Goal: Task Accomplishment & Management: Manage account settings

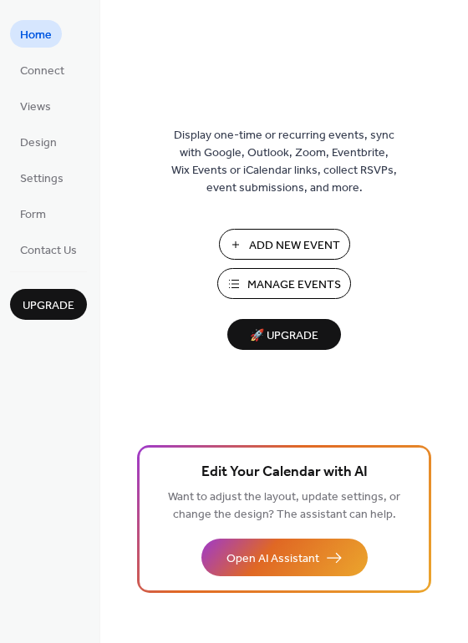
click at [320, 282] on span "Manage Events" at bounding box center [294, 286] width 94 height 18
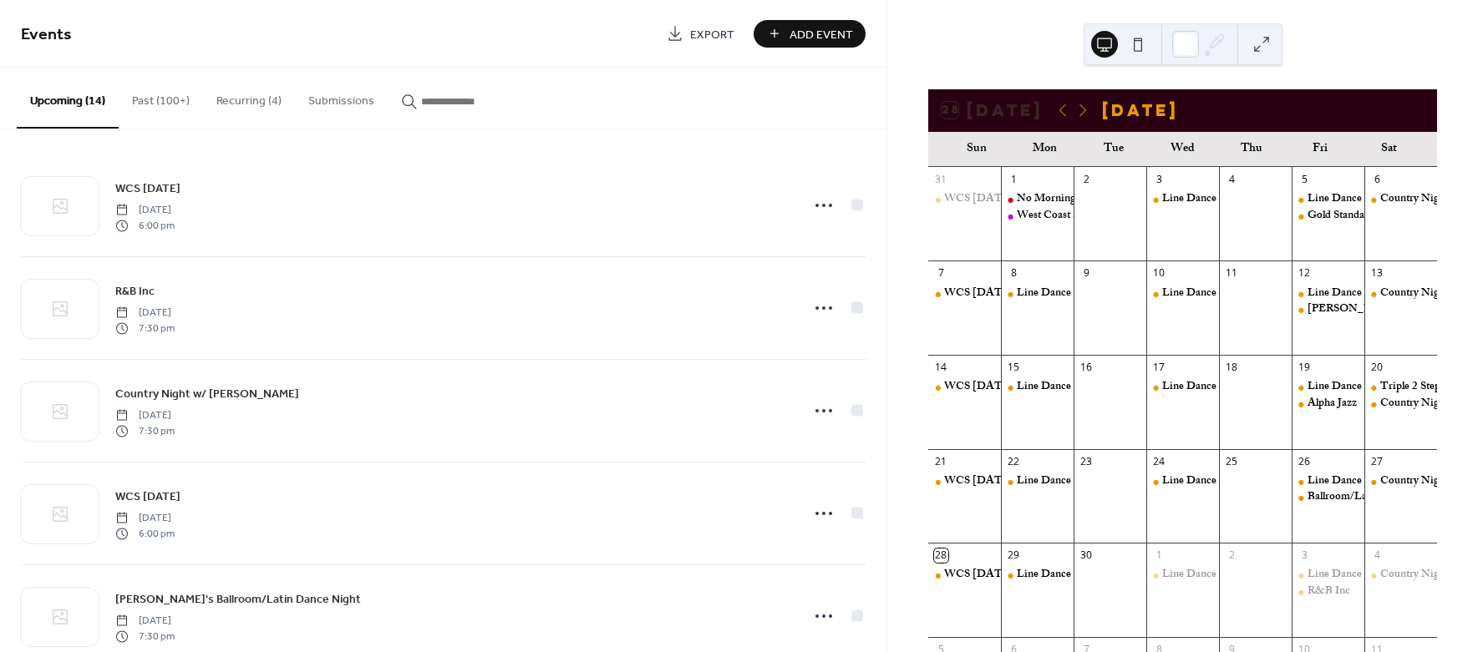
scroll to position [119, 0]
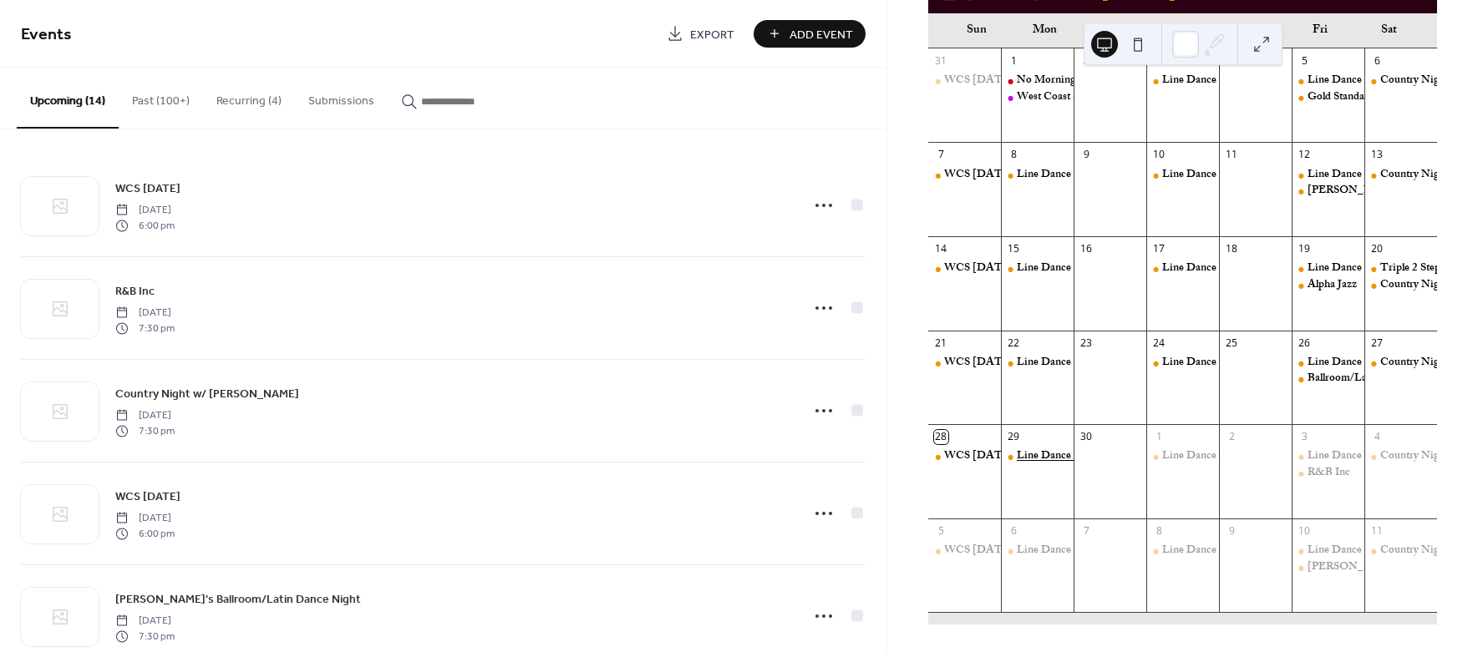
click at [1048, 456] on div "Line Dance 10-12" at bounding box center [1059, 456] width 84 height 15
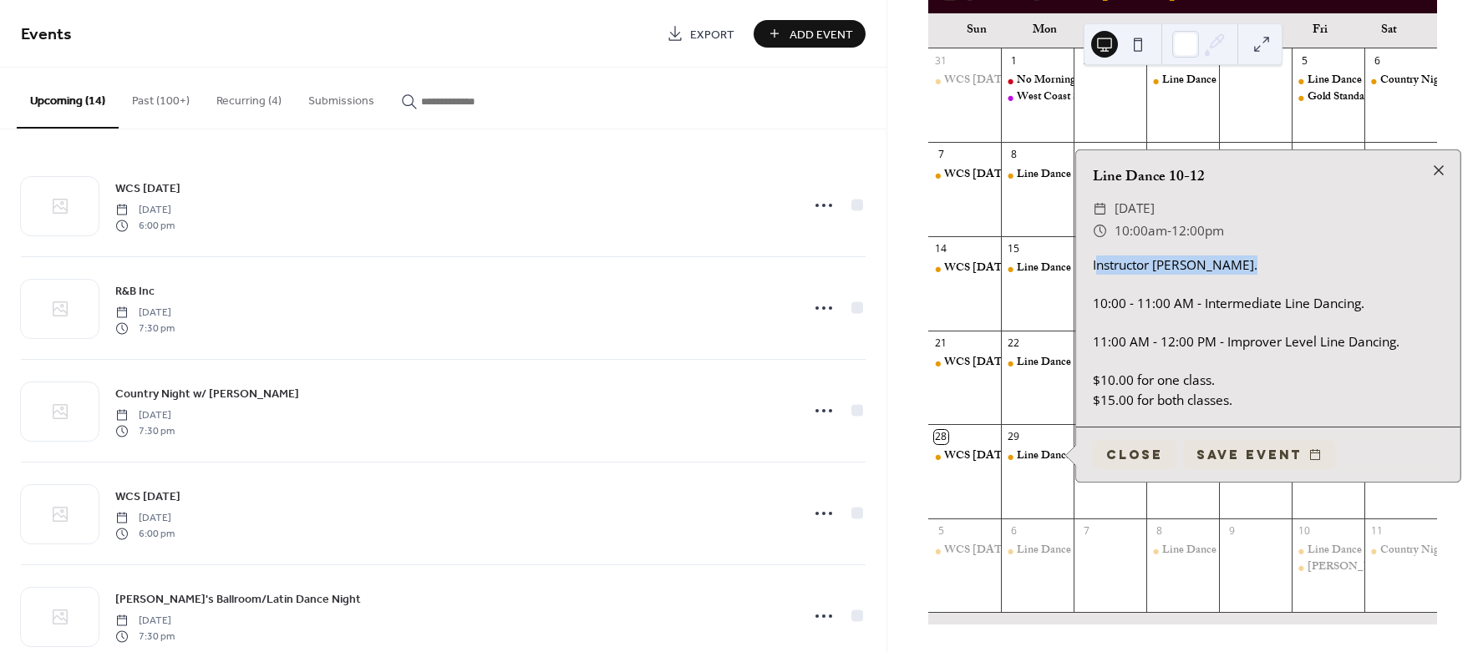
drag, startPoint x: 1240, startPoint y: 266, endPoint x: 1317, endPoint y: 266, distance: 76.9
click at [1317, 266] on div "Instructor [PERSON_NAME]. 10:00 - 11:00 AM - Intermediate Line Dancing. 11:00 A…" at bounding box center [1268, 333] width 384 height 155
click at [1343, 216] on div "​ [DATE]" at bounding box center [1268, 209] width 351 height 22
drag, startPoint x: 1380, startPoint y: 307, endPoint x: 1370, endPoint y: 306, distance: 10.1
click at [1380, 307] on div "Instructor [PERSON_NAME]. 10:00 - 11:00 AM - Intermediate Line Dancing. 11:00 A…" at bounding box center [1268, 333] width 384 height 155
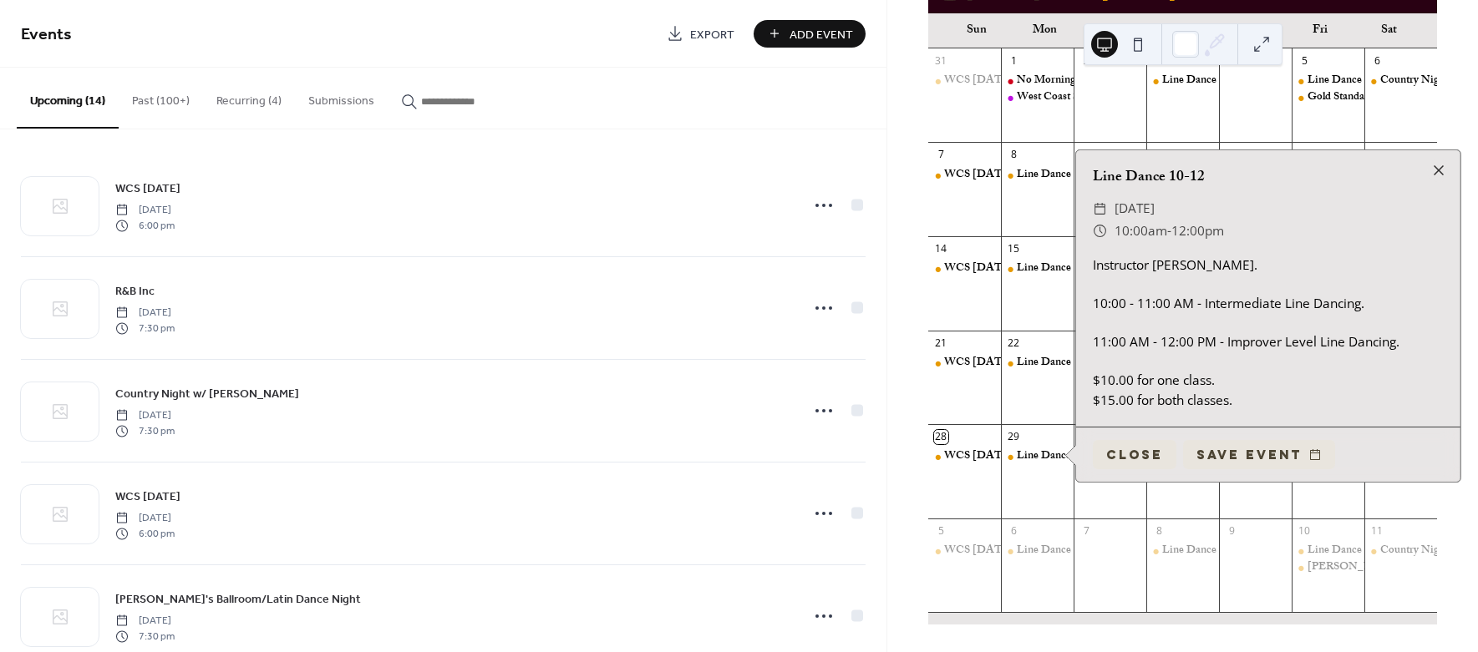
drag, startPoint x: 1360, startPoint y: 304, endPoint x: 1384, endPoint y: 298, distance: 24.9
click at [1361, 304] on div "Instructor [PERSON_NAME]. 10:00 - 11:00 AM - Intermediate Line Dancing. 11:00 A…" at bounding box center [1268, 333] width 384 height 155
click at [1237, 268] on div "Instructor [PERSON_NAME]. 10:00 - 11:00 AM - Intermediate Line Dancing. 11:00 A…" at bounding box center [1268, 333] width 384 height 155
click at [1149, 266] on div "Instructor [PERSON_NAME]. 10:00 - 11:00 AM - Intermediate Line Dancing. 11:00 A…" at bounding box center [1268, 333] width 384 height 155
click at [1443, 167] on div at bounding box center [1438, 170] width 23 height 23
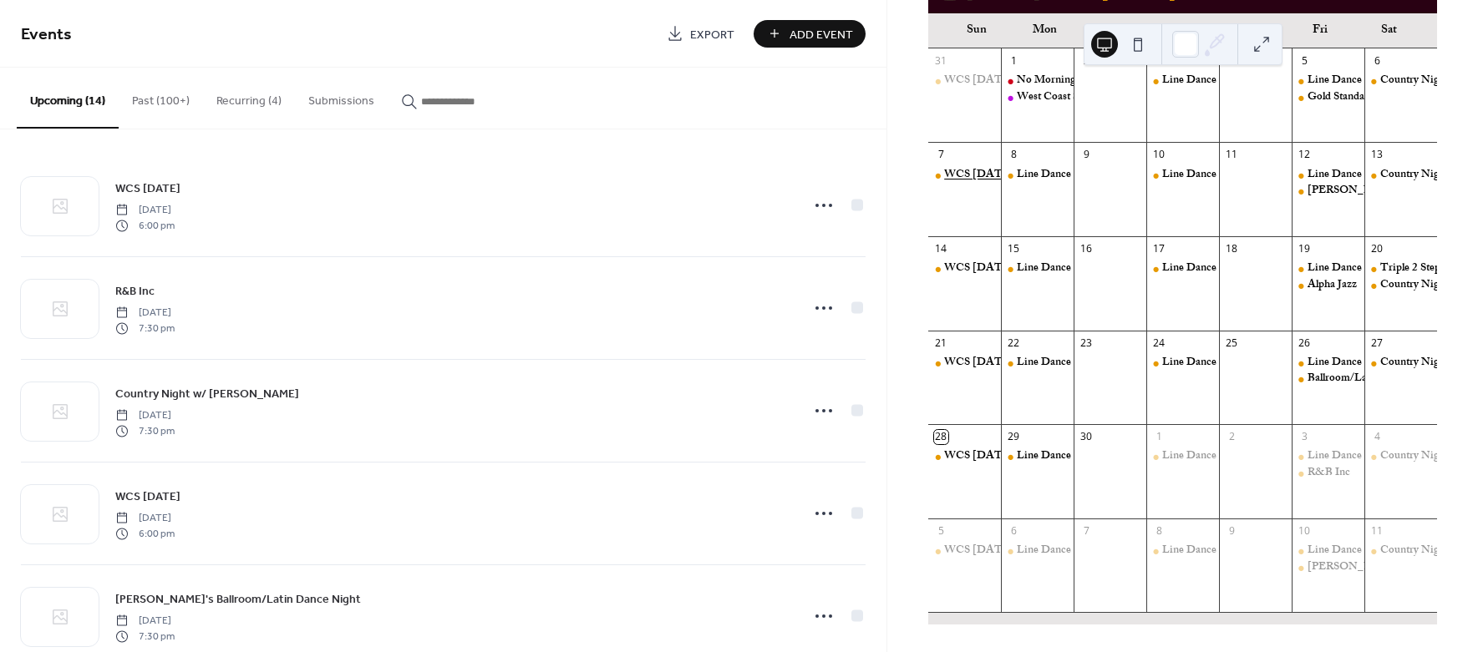
scroll to position [0, 0]
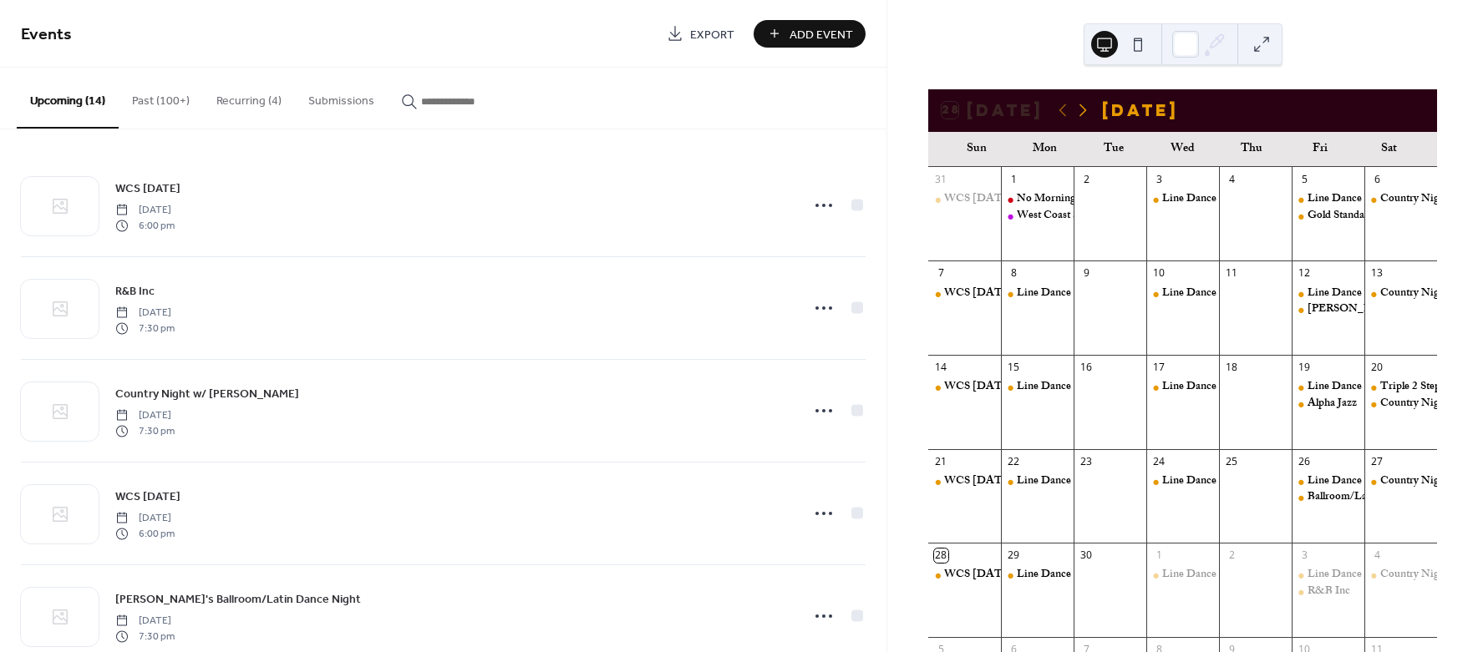
click at [1083, 114] on icon at bounding box center [1083, 110] width 20 height 20
click at [1061, 114] on icon at bounding box center [1063, 110] width 20 height 20
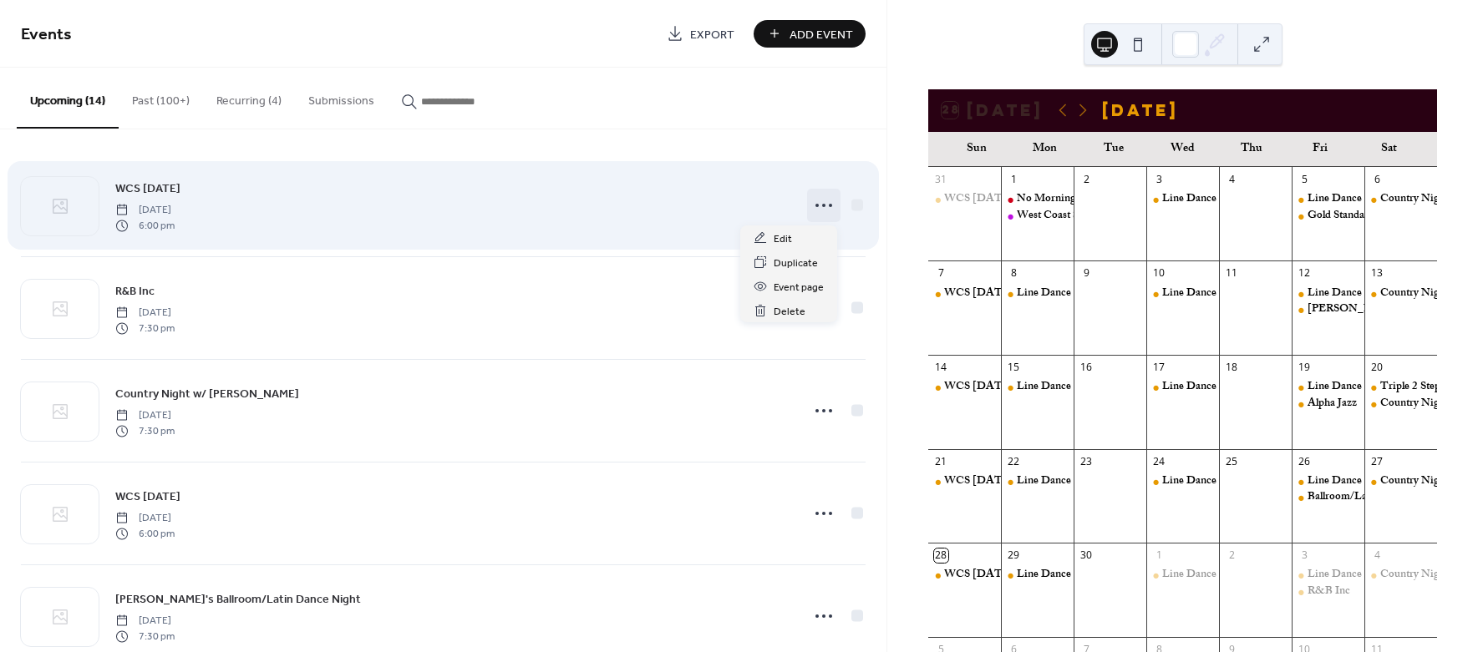
click at [819, 202] on icon at bounding box center [823, 205] width 27 height 27
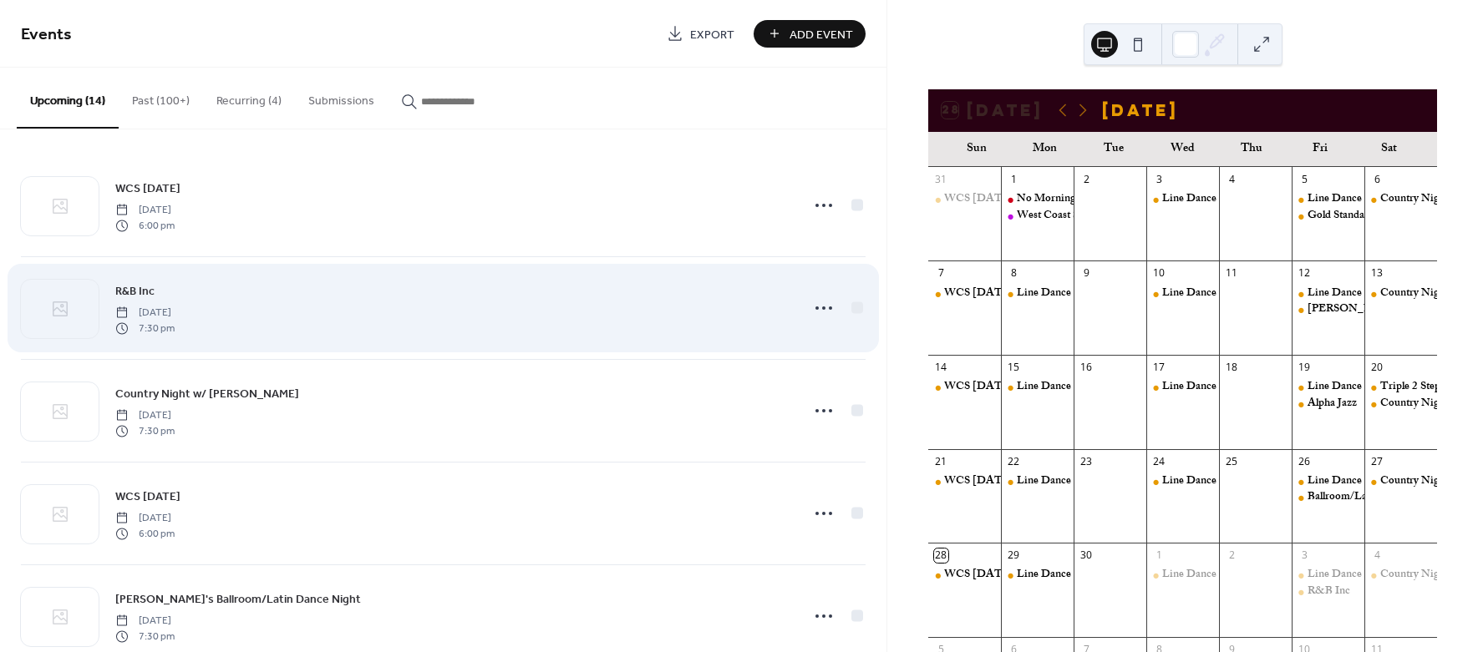
click at [226, 259] on div "R&B Inc [DATE] 7:30 pm" at bounding box center [443, 308] width 845 height 102
click at [824, 308] on icon at bounding box center [823, 308] width 27 height 27
click at [265, 261] on div "R&B Inc [DATE] 7:30 pm" at bounding box center [443, 308] width 845 height 102
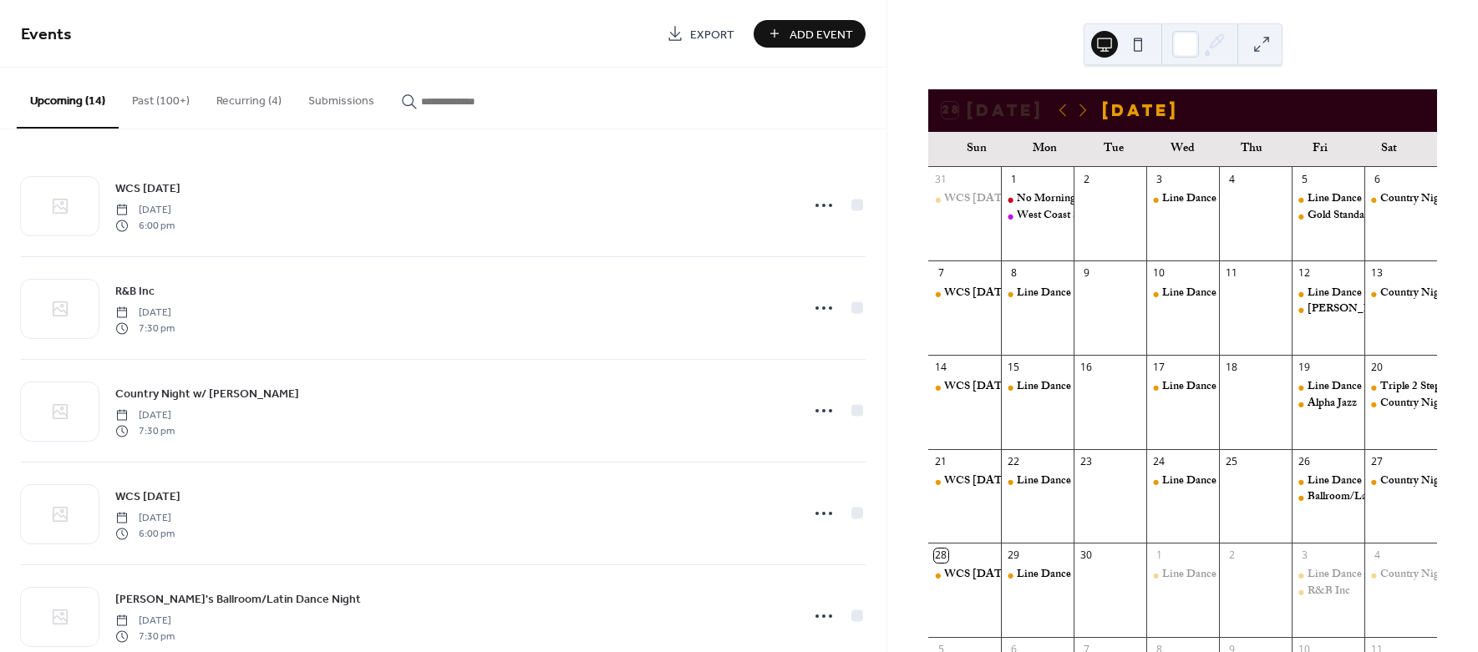
click at [439, 96] on input "button" at bounding box center [471, 102] width 100 height 18
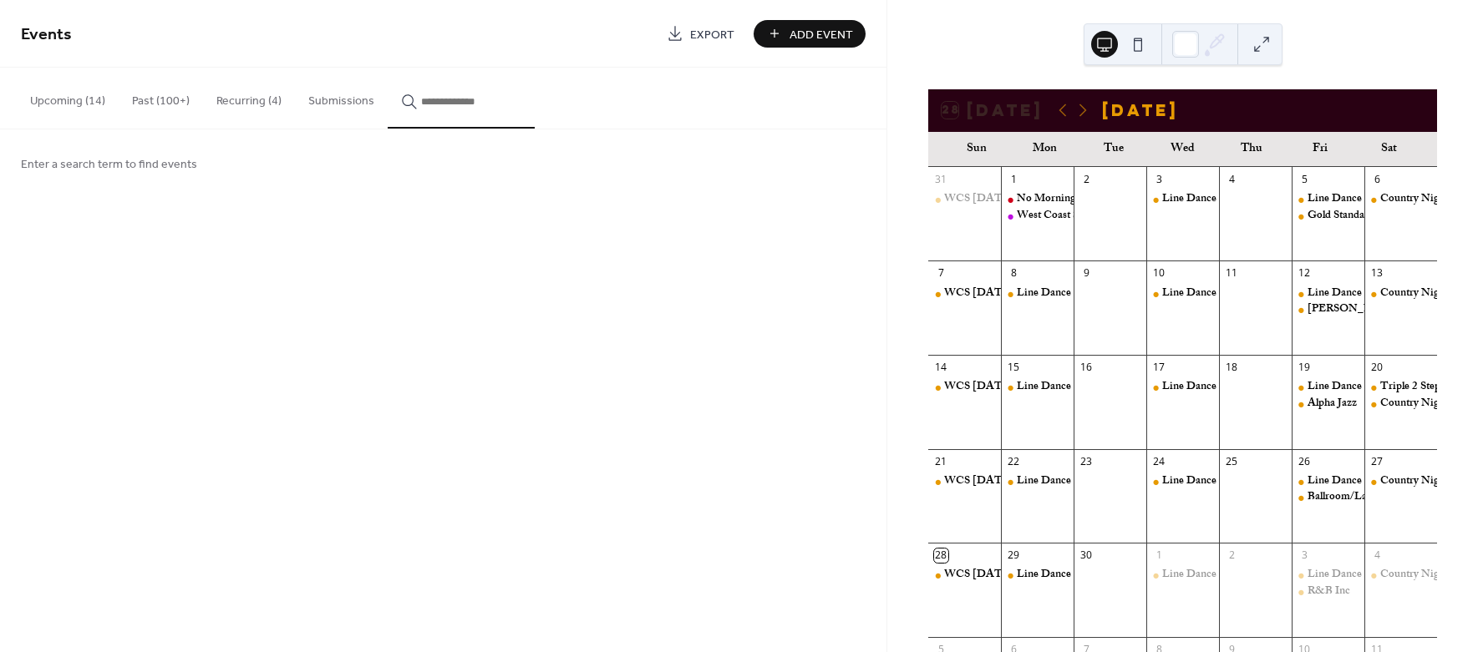
click at [401, 98] on icon "button" at bounding box center [409, 102] width 17 height 17
click at [421, 98] on input "button" at bounding box center [471, 102] width 100 height 18
click at [45, 104] on button "Upcoming (14)" at bounding box center [68, 97] width 102 height 59
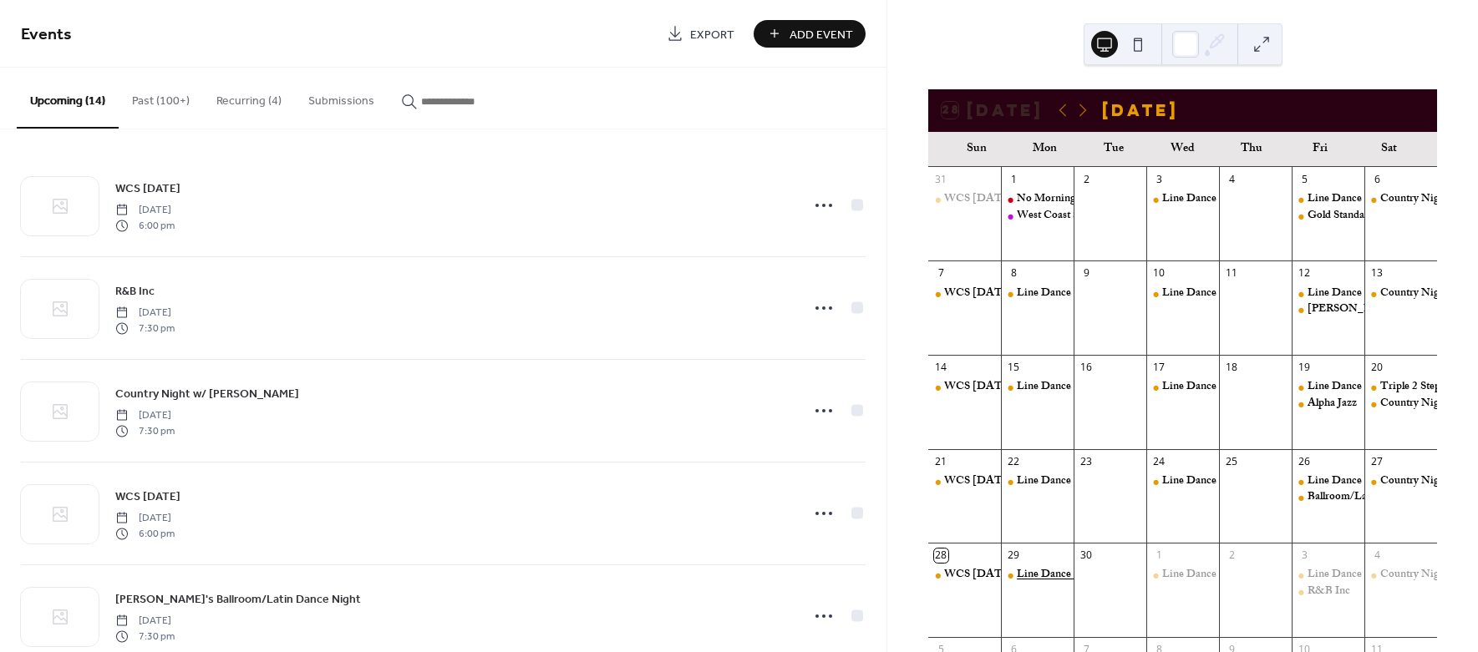
click at [1050, 576] on div "Line Dance 10-12" at bounding box center [1059, 575] width 84 height 15
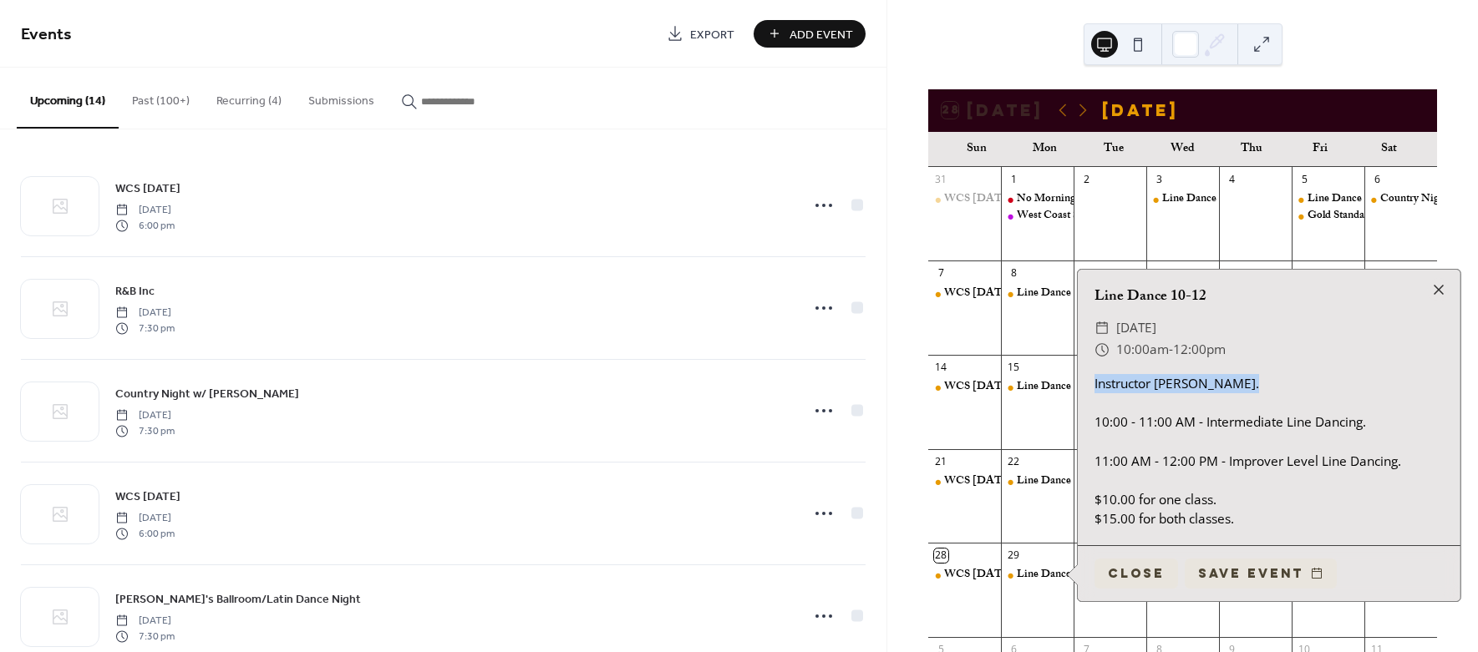
drag, startPoint x: 1095, startPoint y: 388, endPoint x: 1353, endPoint y: 385, distance: 258.1
click at [1353, 385] on div "Instructor [PERSON_NAME]. 10:00 - 11:00 AM - Intermediate Line Dancing. 11:00 A…" at bounding box center [1269, 451] width 383 height 155
click at [1437, 287] on div at bounding box center [1438, 289] width 23 height 23
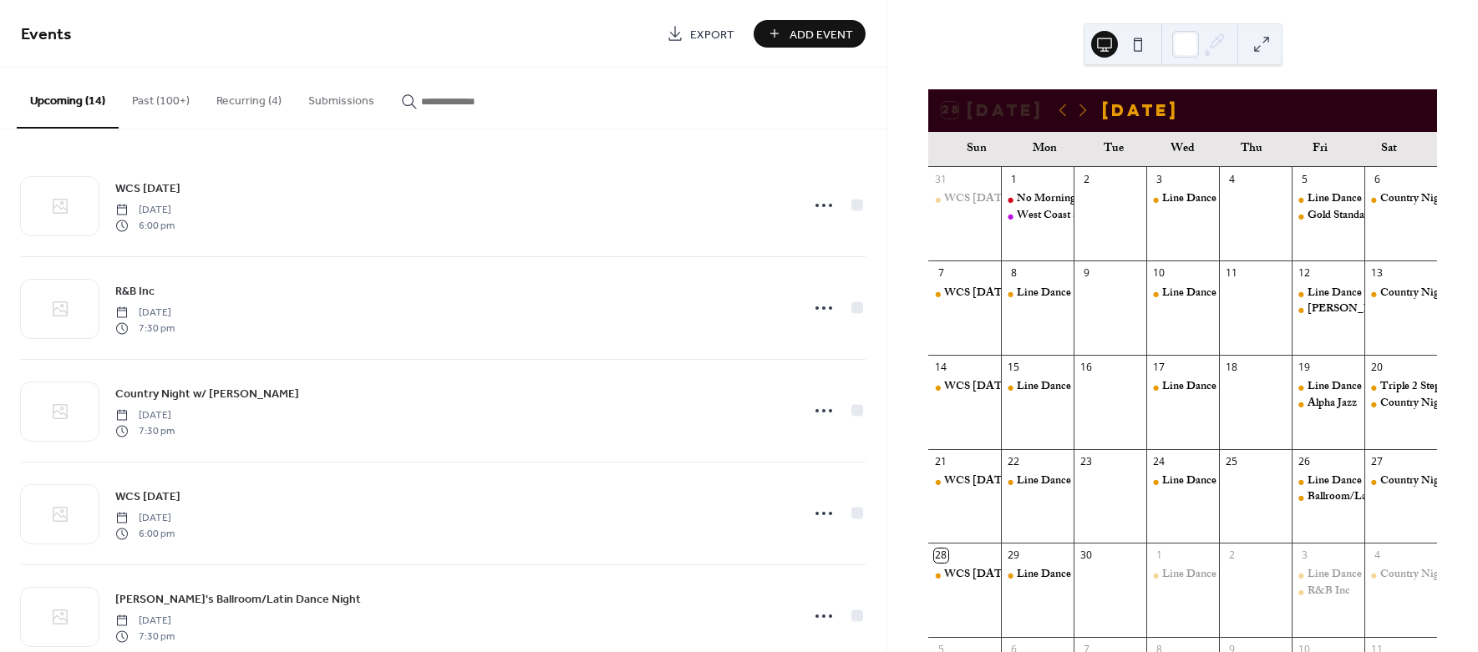
click at [160, 99] on button "Past (100+)" at bounding box center [161, 97] width 84 height 59
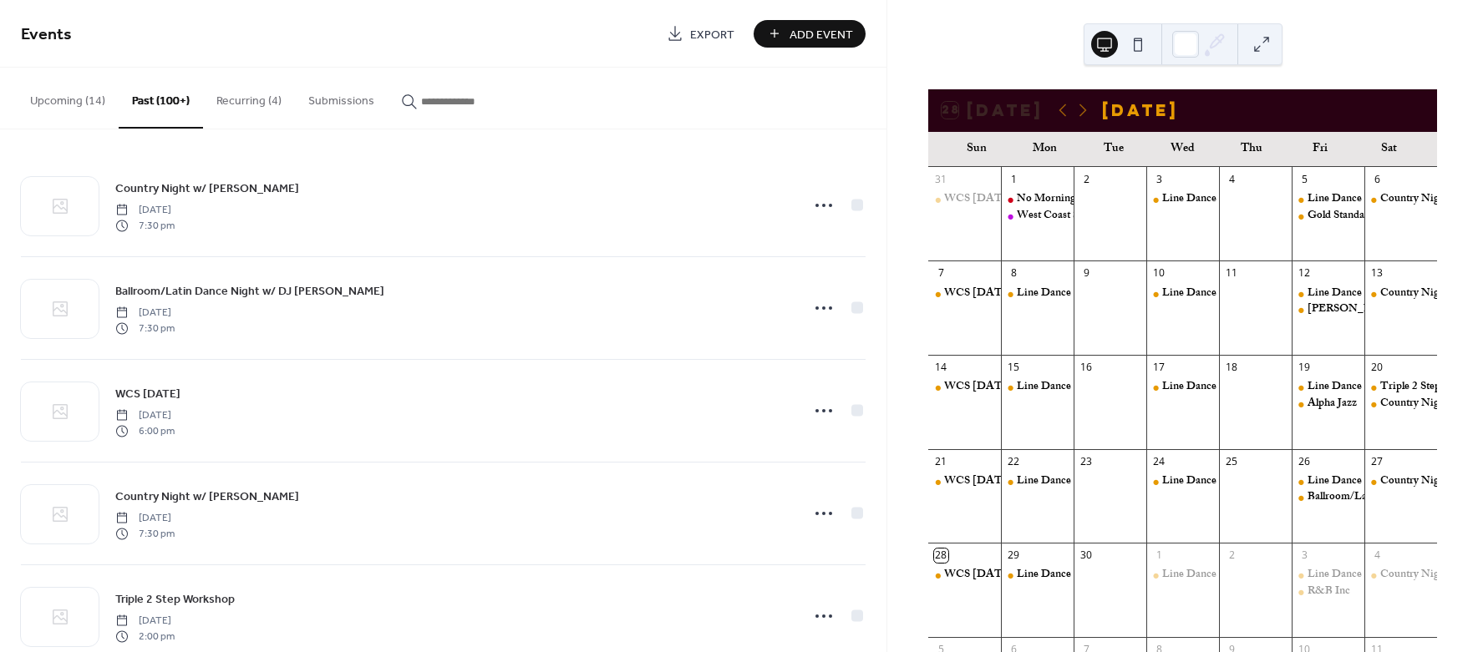
click at [262, 102] on button "Recurring (4)" at bounding box center [249, 97] width 92 height 59
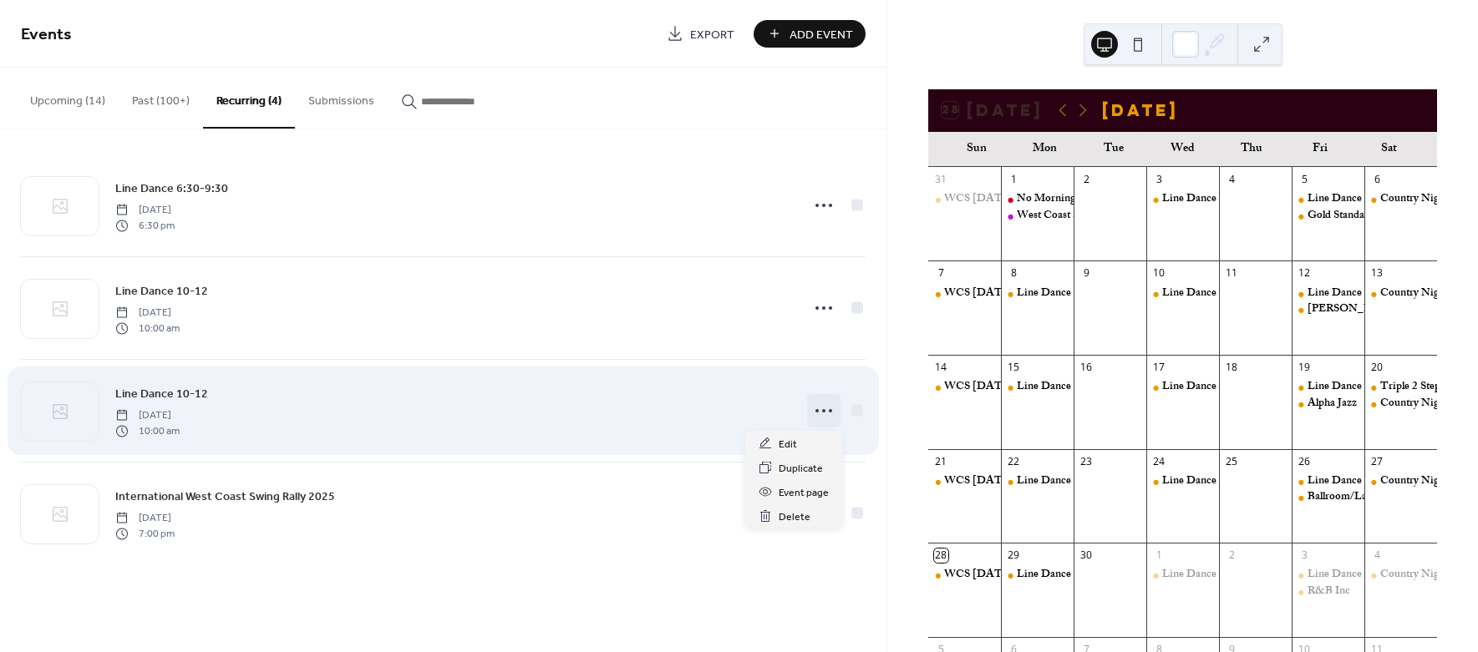
click at [822, 409] on icon at bounding box center [823, 411] width 27 height 27
click at [150, 392] on span "Line Dance 10-12" at bounding box center [161, 395] width 93 height 18
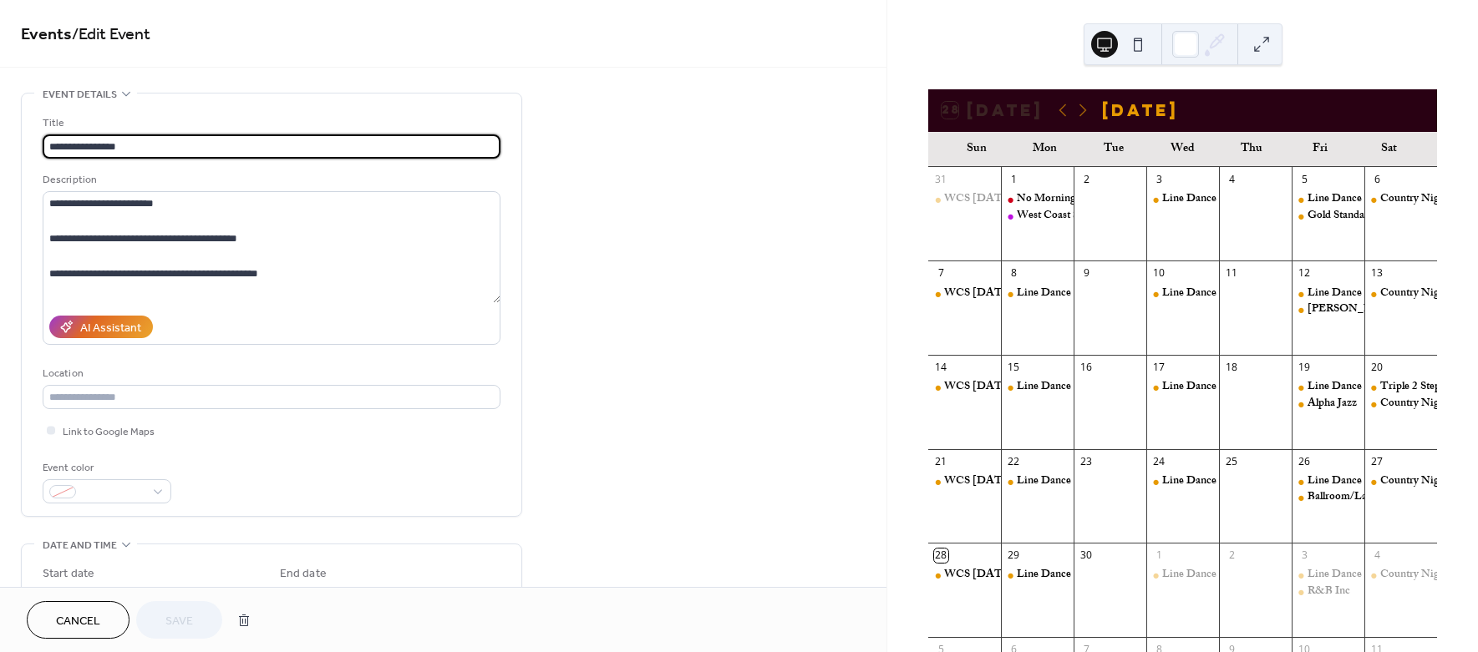
type input "**********"
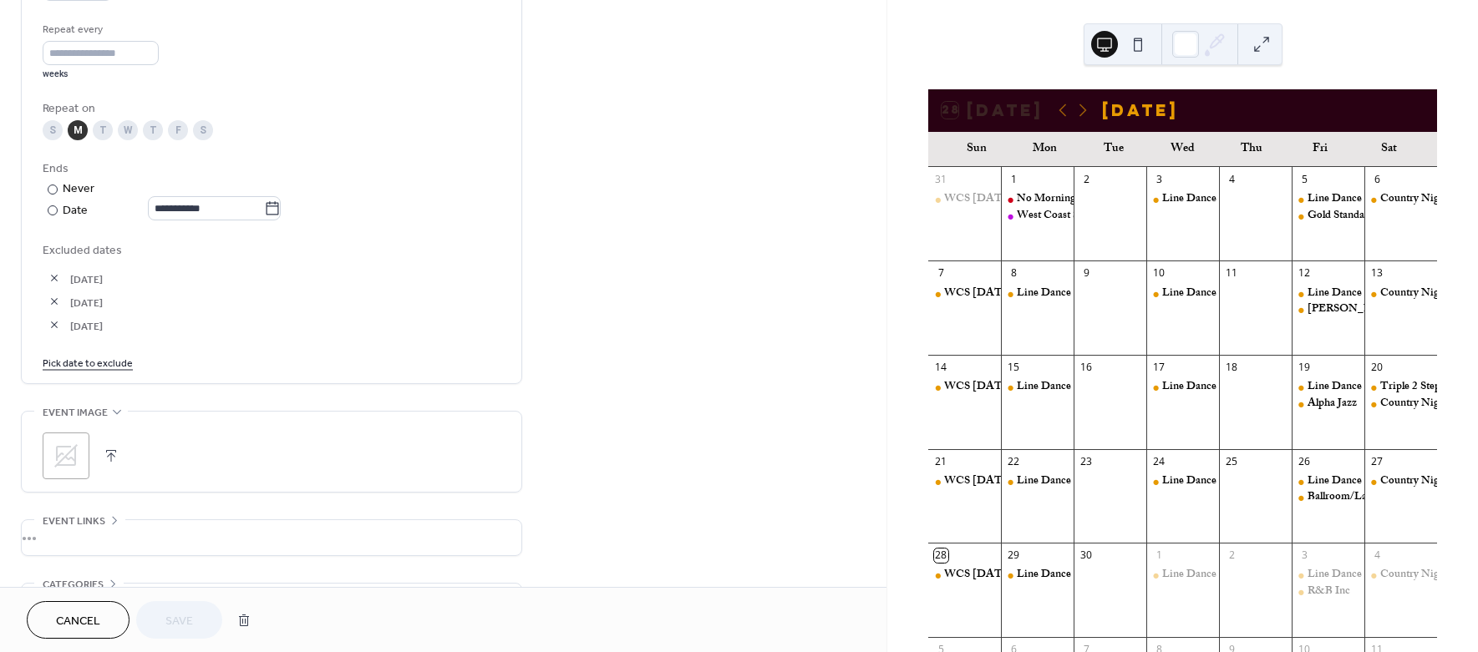
scroll to position [786, 0]
click at [88, 363] on link "Pick date to exclude" at bounding box center [88, 362] width 90 height 18
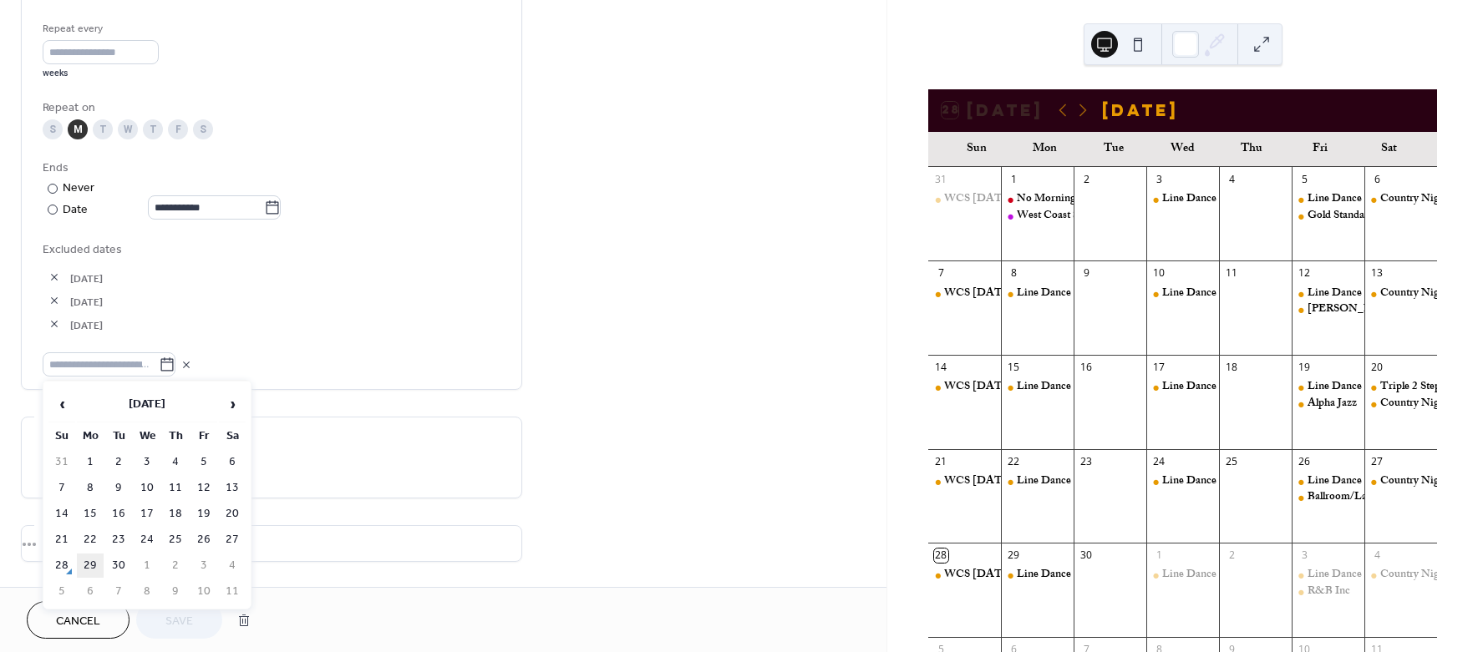
click at [93, 561] on td "29" at bounding box center [90, 566] width 27 height 24
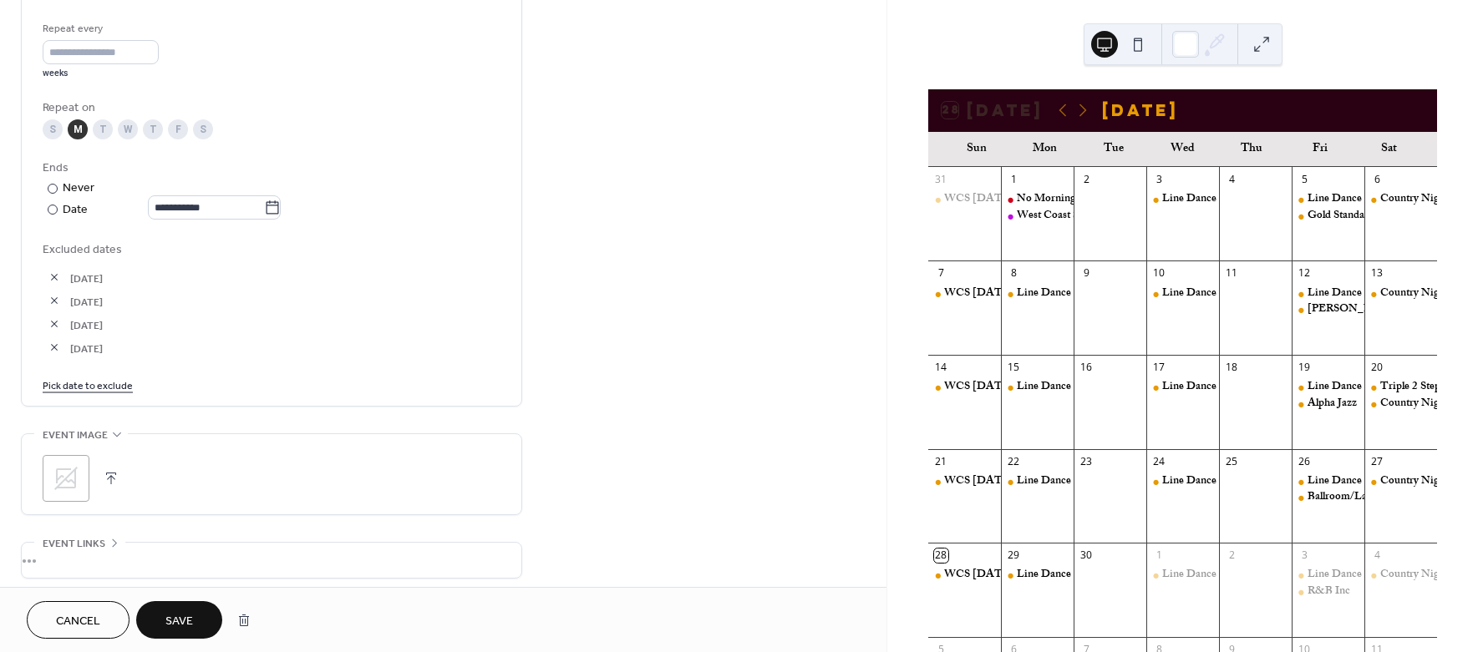
click at [194, 622] on button "Save" at bounding box center [179, 620] width 86 height 38
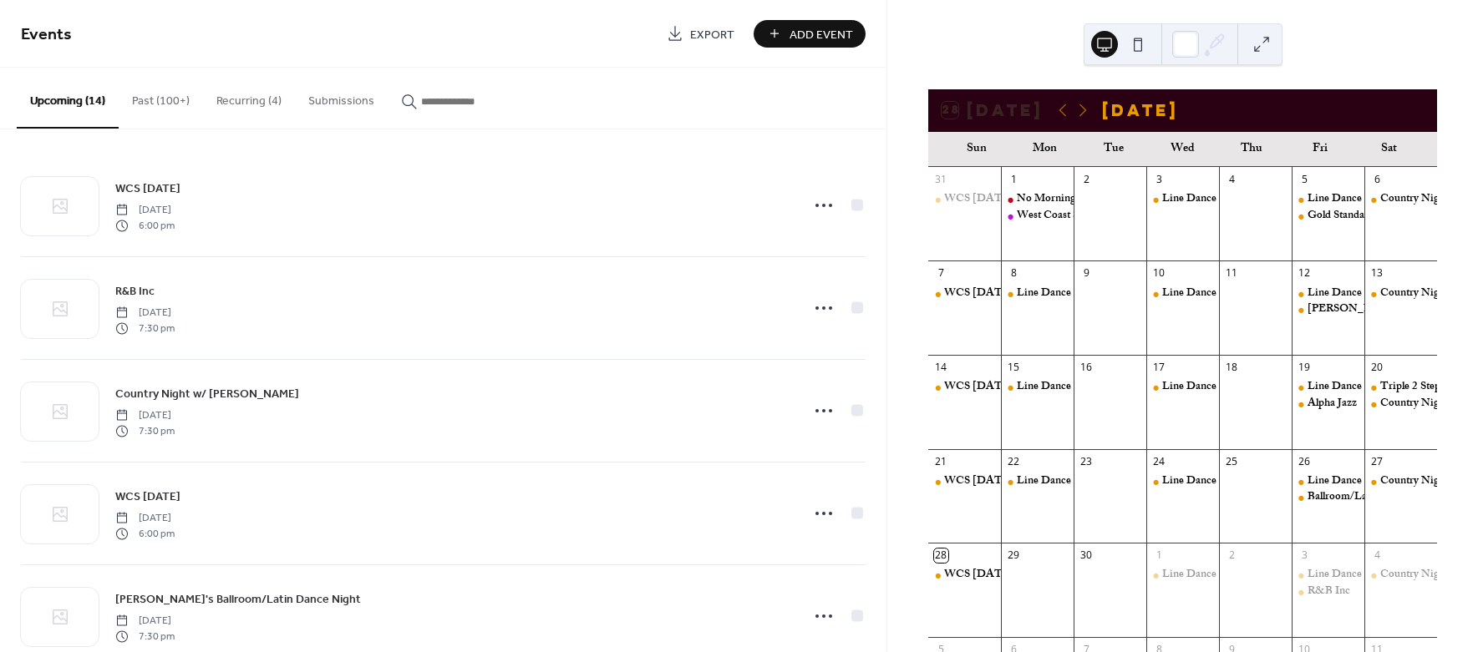
click at [822, 31] on span "Add Event" at bounding box center [820, 35] width 63 height 18
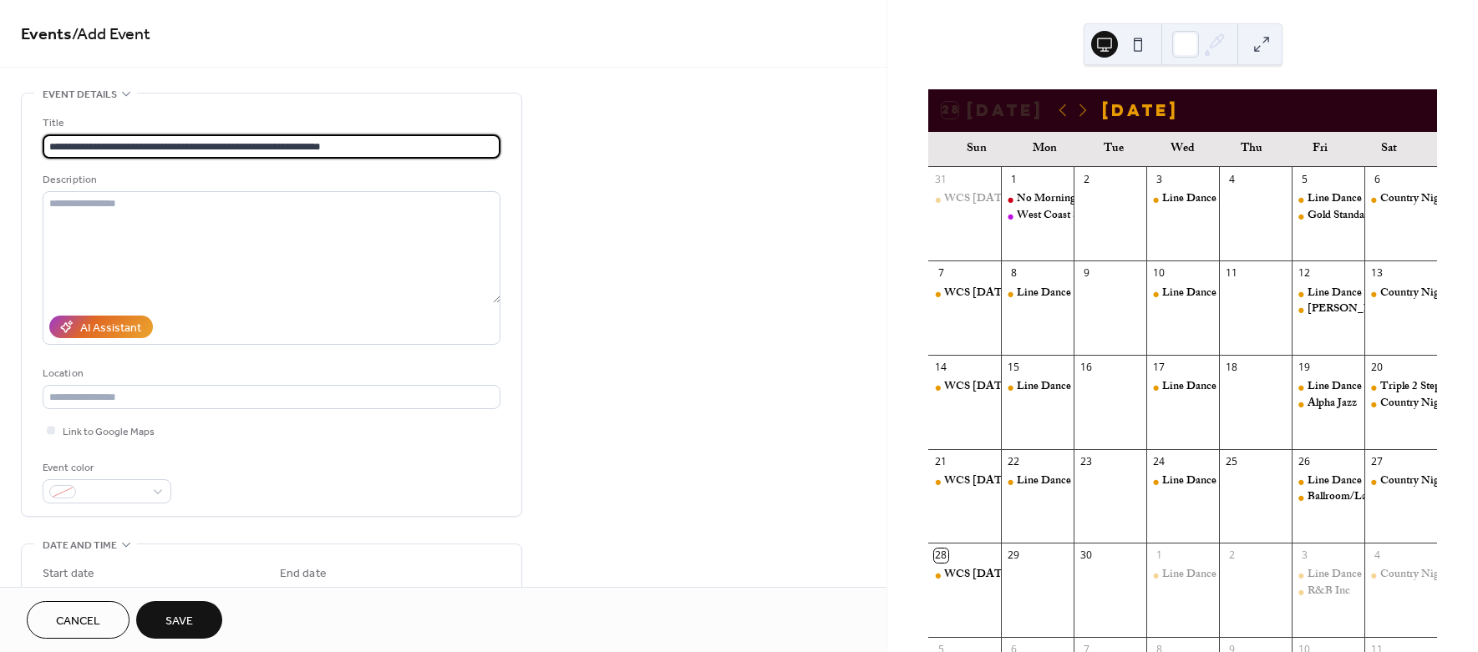
type input "**********"
click at [189, 619] on span "Save" at bounding box center [179, 622] width 28 height 18
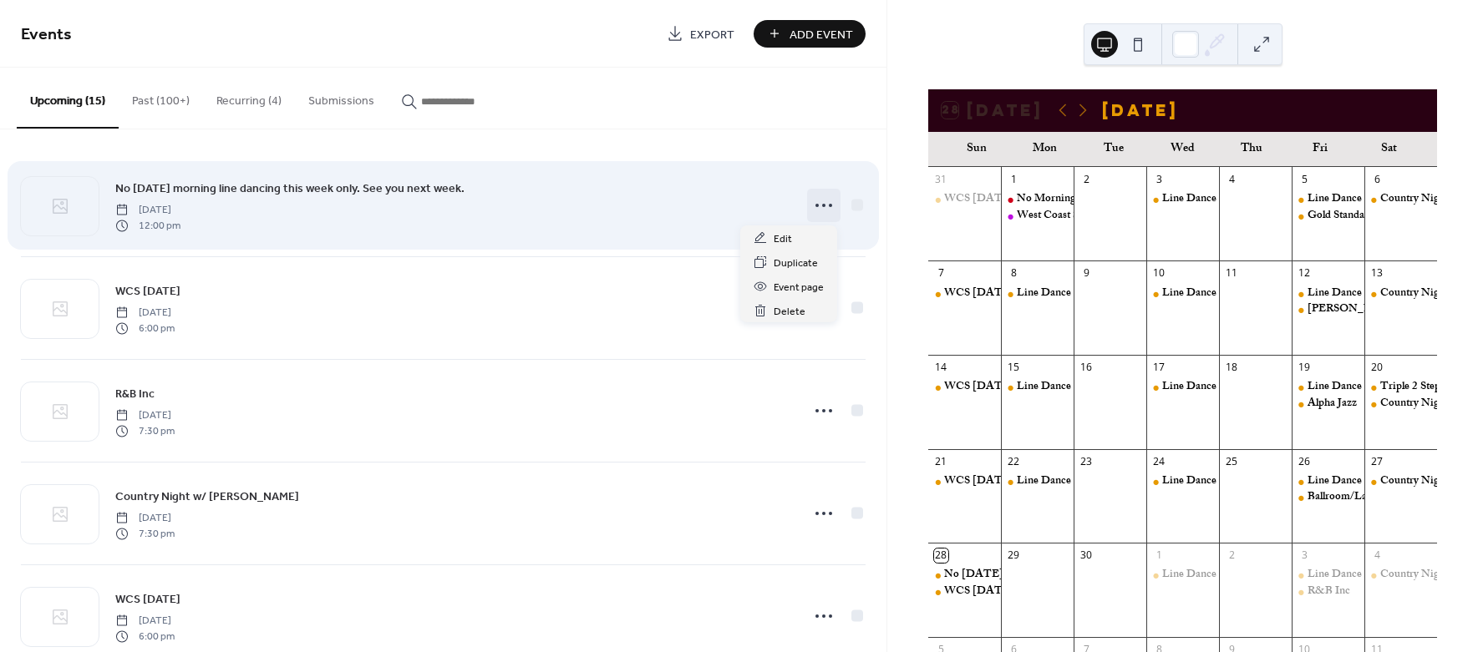
click at [822, 204] on icon at bounding box center [823, 205] width 27 height 27
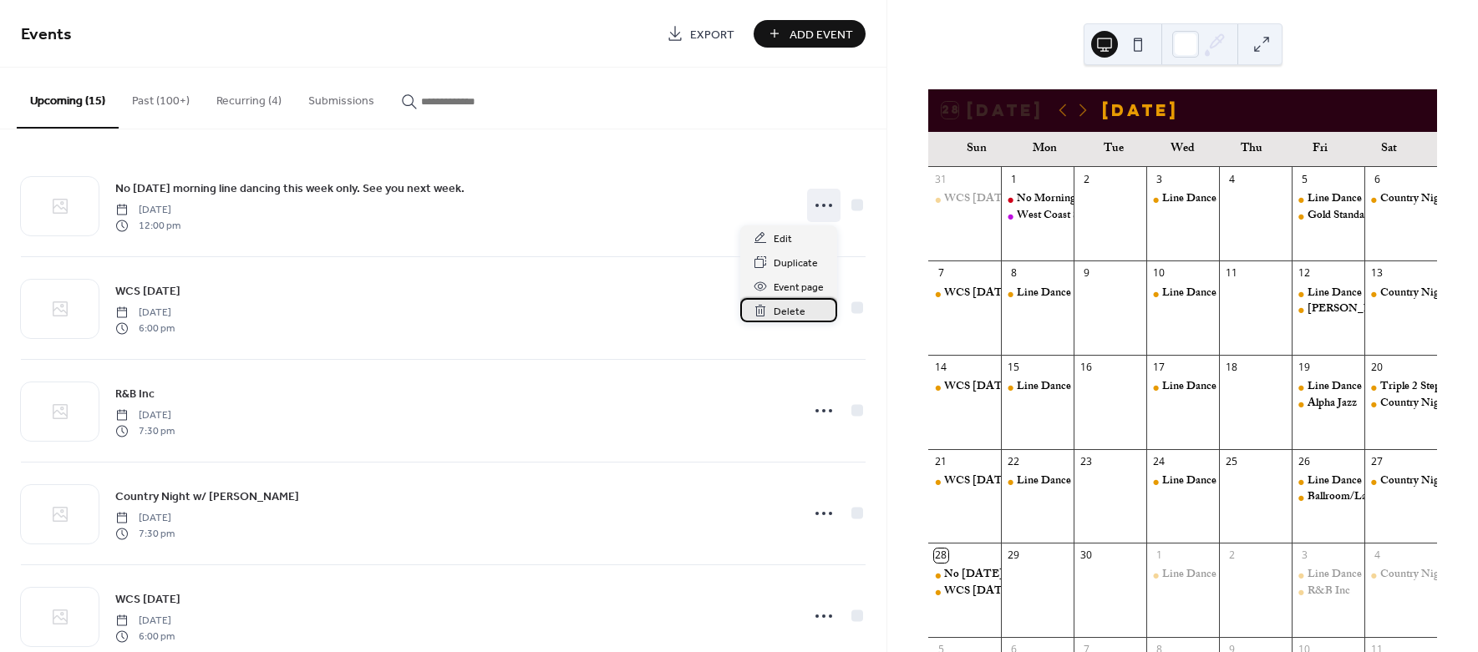
click at [787, 313] on span "Delete" at bounding box center [790, 312] width 32 height 18
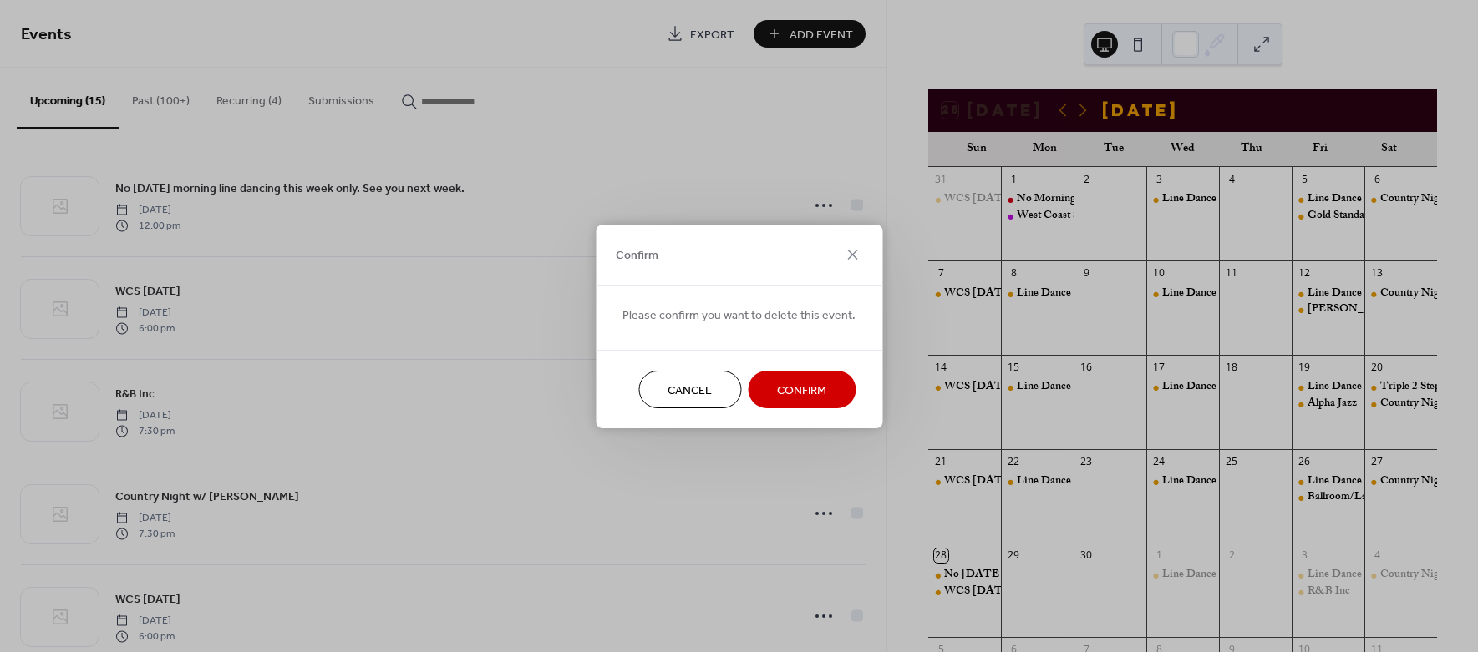
click at [795, 393] on span "Confirm" at bounding box center [801, 391] width 49 height 18
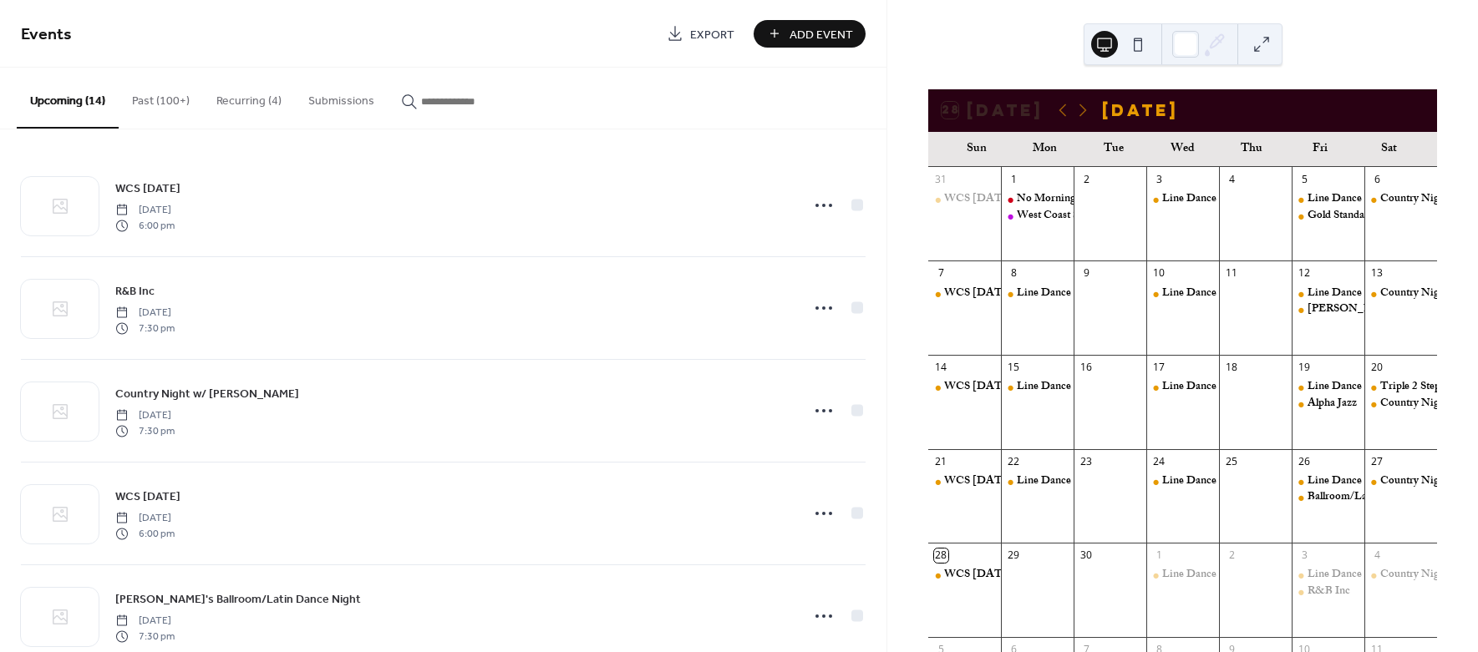
click at [809, 33] on span "Add Event" at bounding box center [820, 35] width 63 height 18
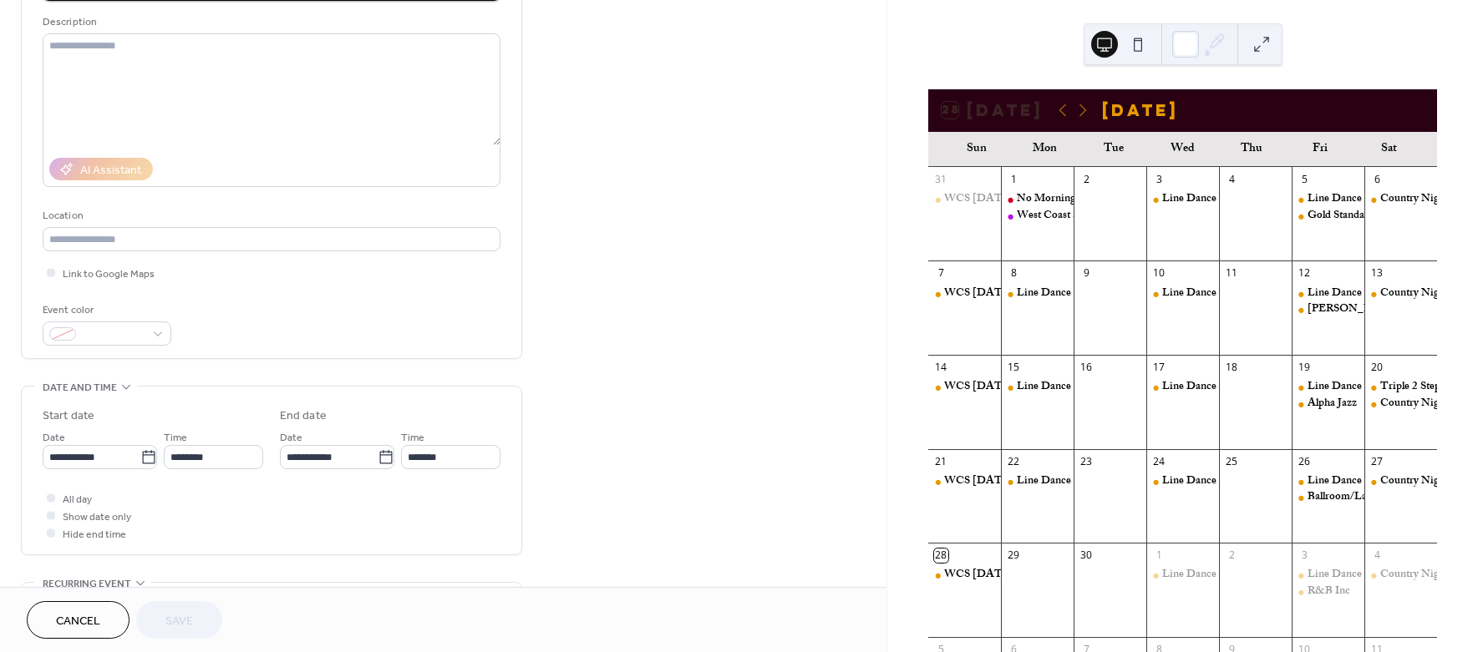
scroll to position [162, 0]
click at [74, 457] on input "**********" at bounding box center [92, 453] width 98 height 24
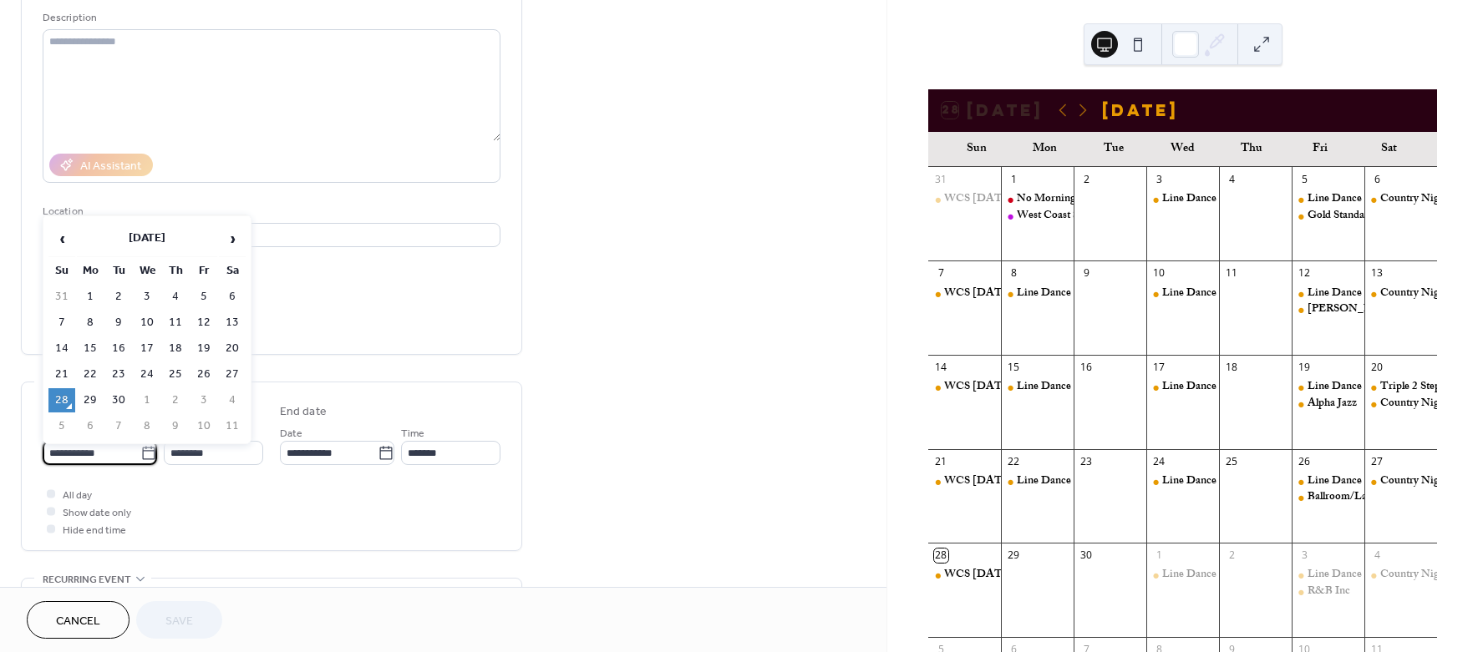
click at [92, 397] on td "29" at bounding box center [90, 400] width 27 height 24
type input "**********"
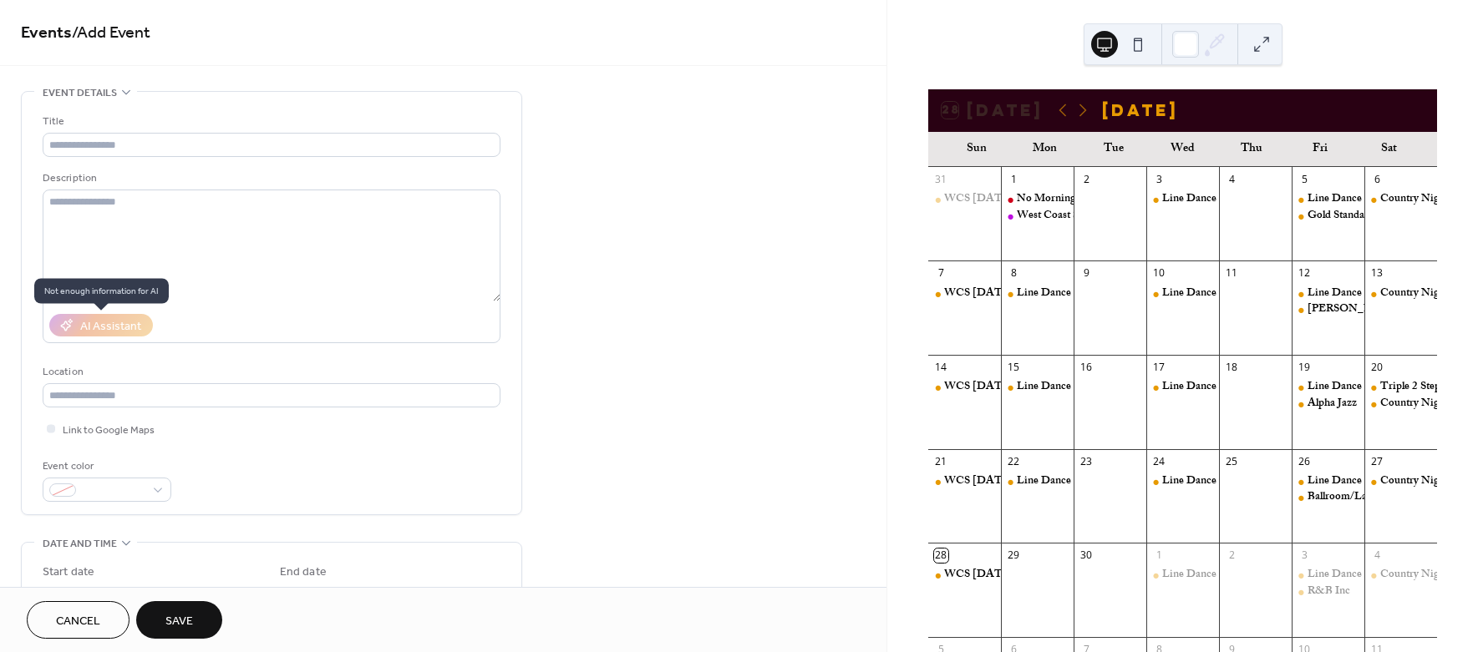
scroll to position [0, 0]
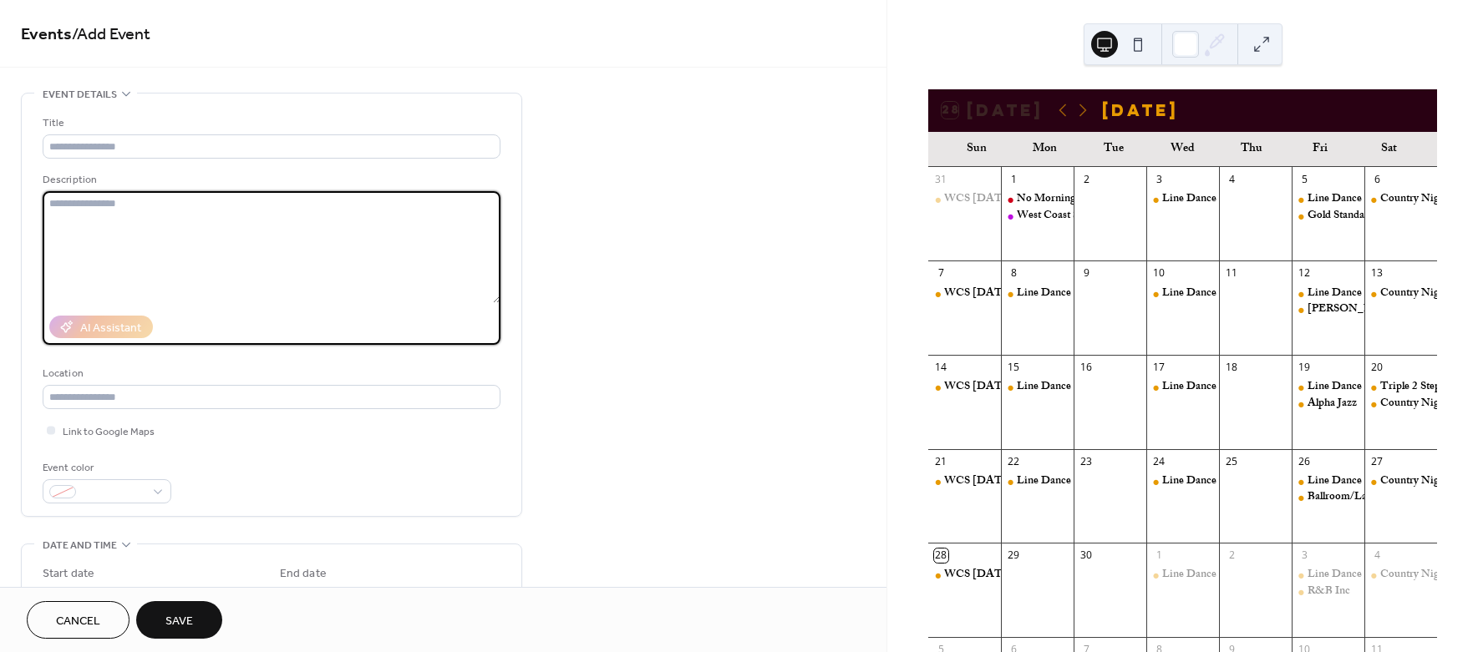
drag, startPoint x: 52, startPoint y: 206, endPoint x: 196, endPoint y: 211, distance: 144.6
click at [196, 211] on textarea at bounding box center [272, 247] width 458 height 112
type textarea "**********"
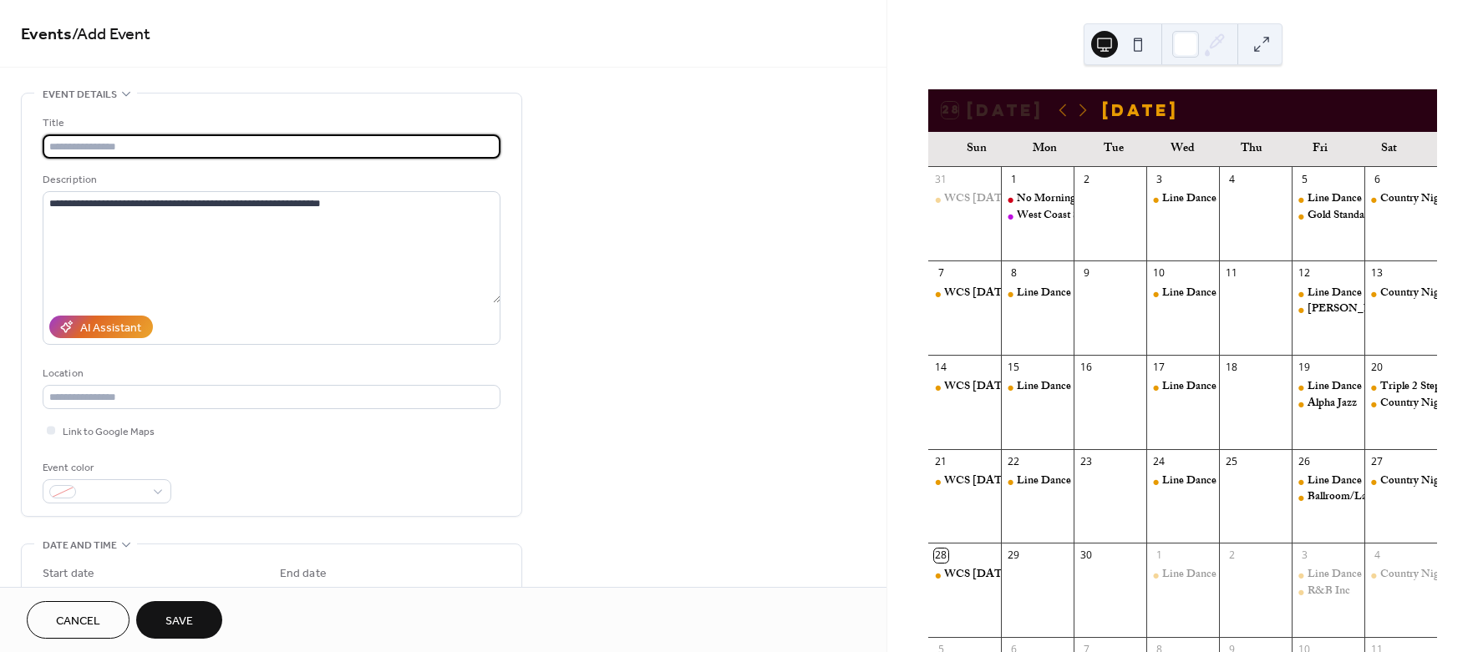
click at [66, 145] on input "text" at bounding box center [272, 146] width 458 height 24
type input "**********"
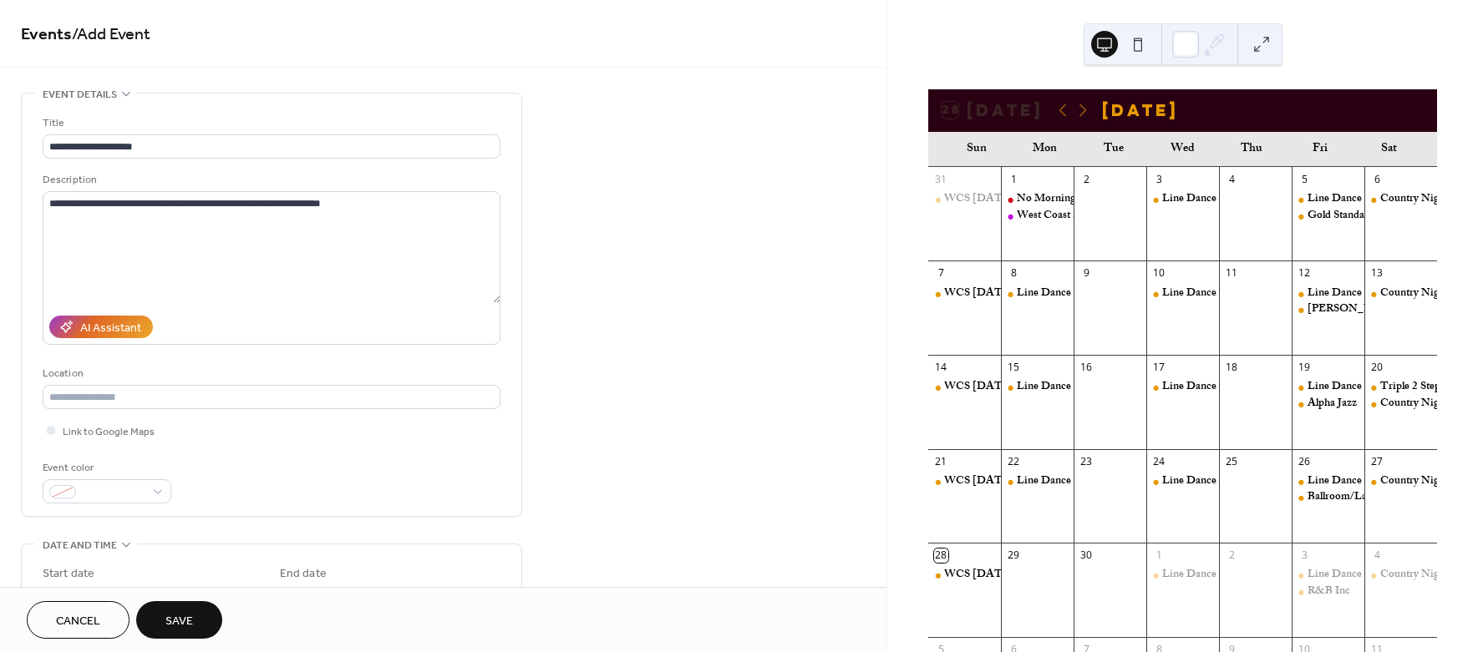
click at [174, 613] on span "Save" at bounding box center [179, 622] width 28 height 18
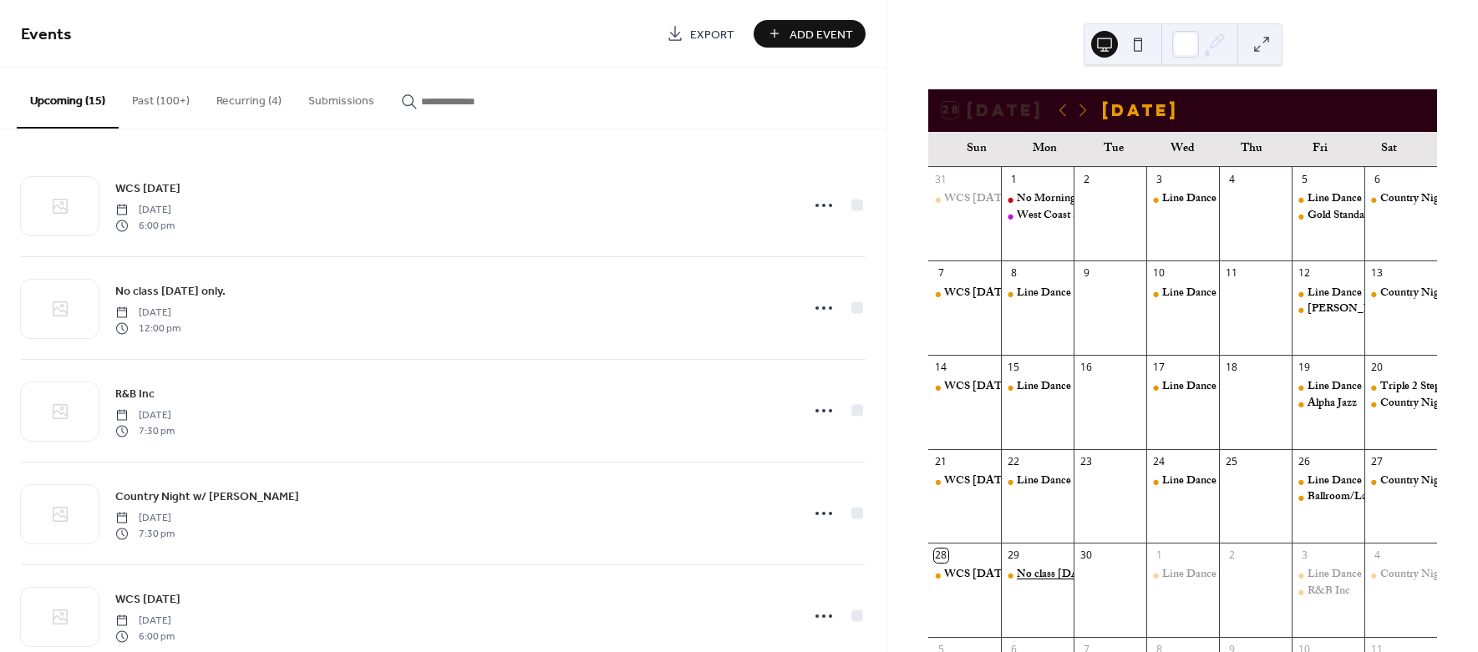
click at [1058, 576] on div "No class [DATE] only." at bounding box center [1071, 575] width 108 height 15
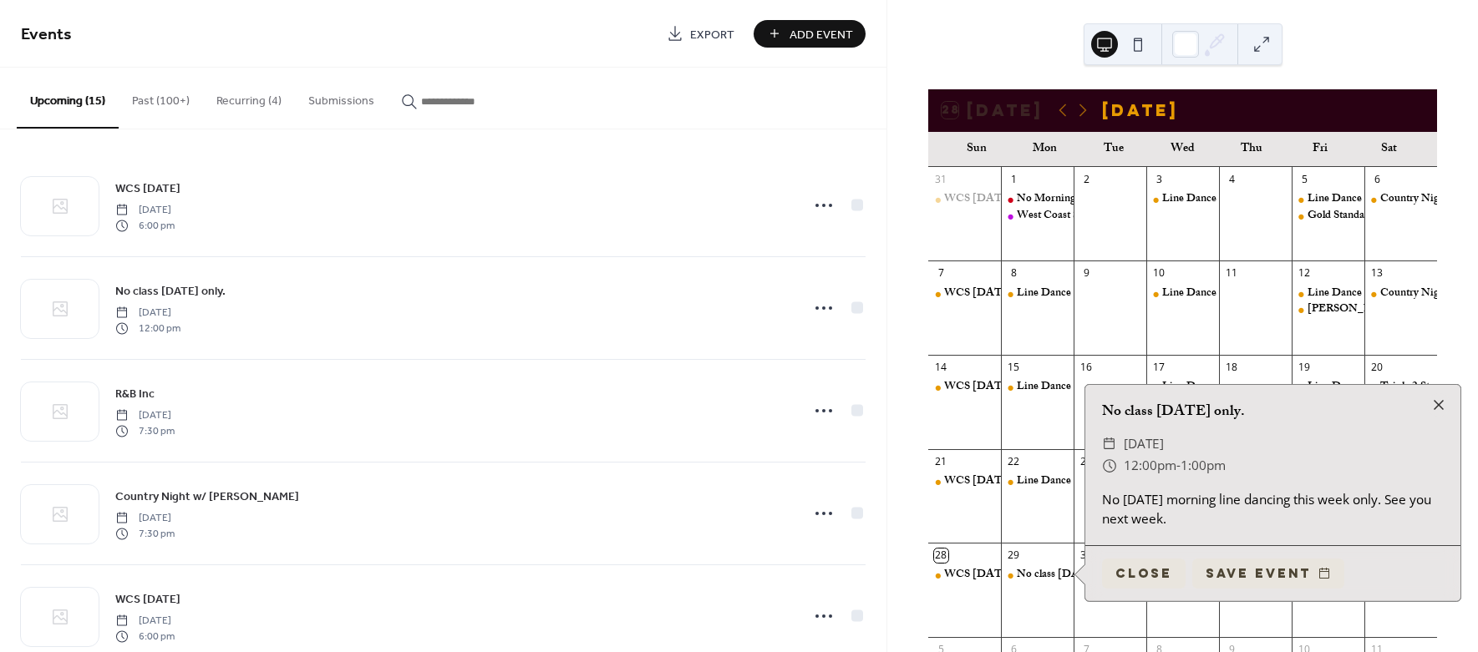
click at [1268, 570] on button "Save event" at bounding box center [1268, 574] width 152 height 30
click at [1153, 577] on button "Close" at bounding box center [1144, 574] width 84 height 30
